Goal: Information Seeking & Learning: Understand process/instructions

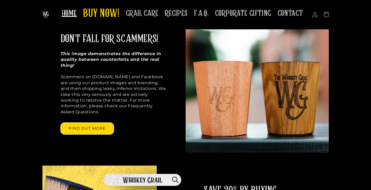
scroll to position [260, 0]
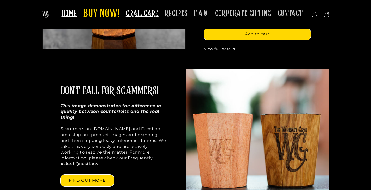
click at [142, 18] on span "GRAIL CARE" at bounding box center [142, 13] width 33 height 10
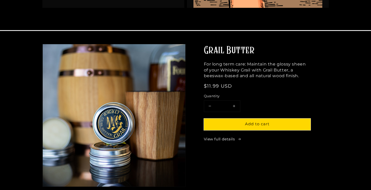
scroll to position [260, 0]
